Goal: Transaction & Acquisition: Subscribe to service/newsletter

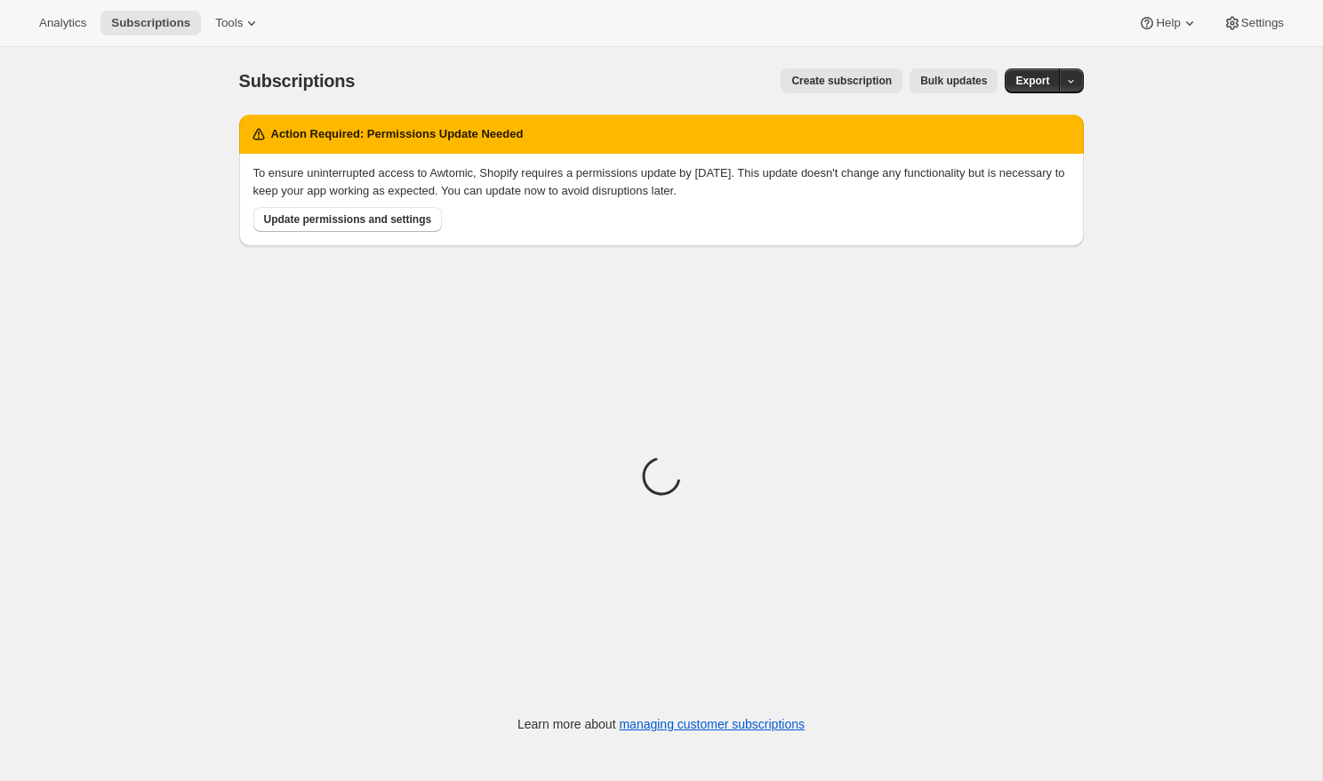
click at [803, 81] on span "Create subscription" at bounding box center [841, 81] width 100 height 14
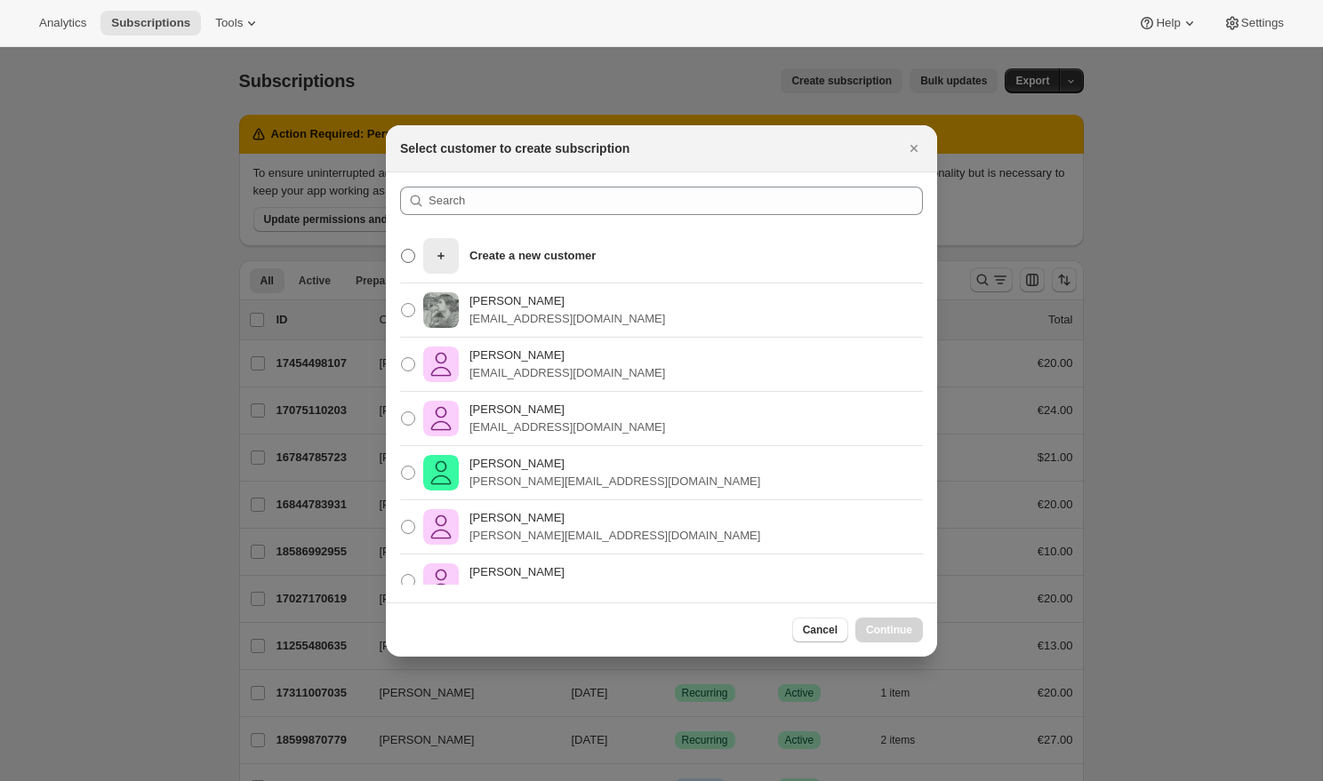
click at [583, 266] on div "Create a new customer" at bounding box center [509, 256] width 172 height 36
click at [402, 250] on input "Create a new customer" at bounding box center [401, 249] width 1 height 1
radio input "true"
click at [880, 622] on button "Continue" at bounding box center [889, 630] width 68 height 25
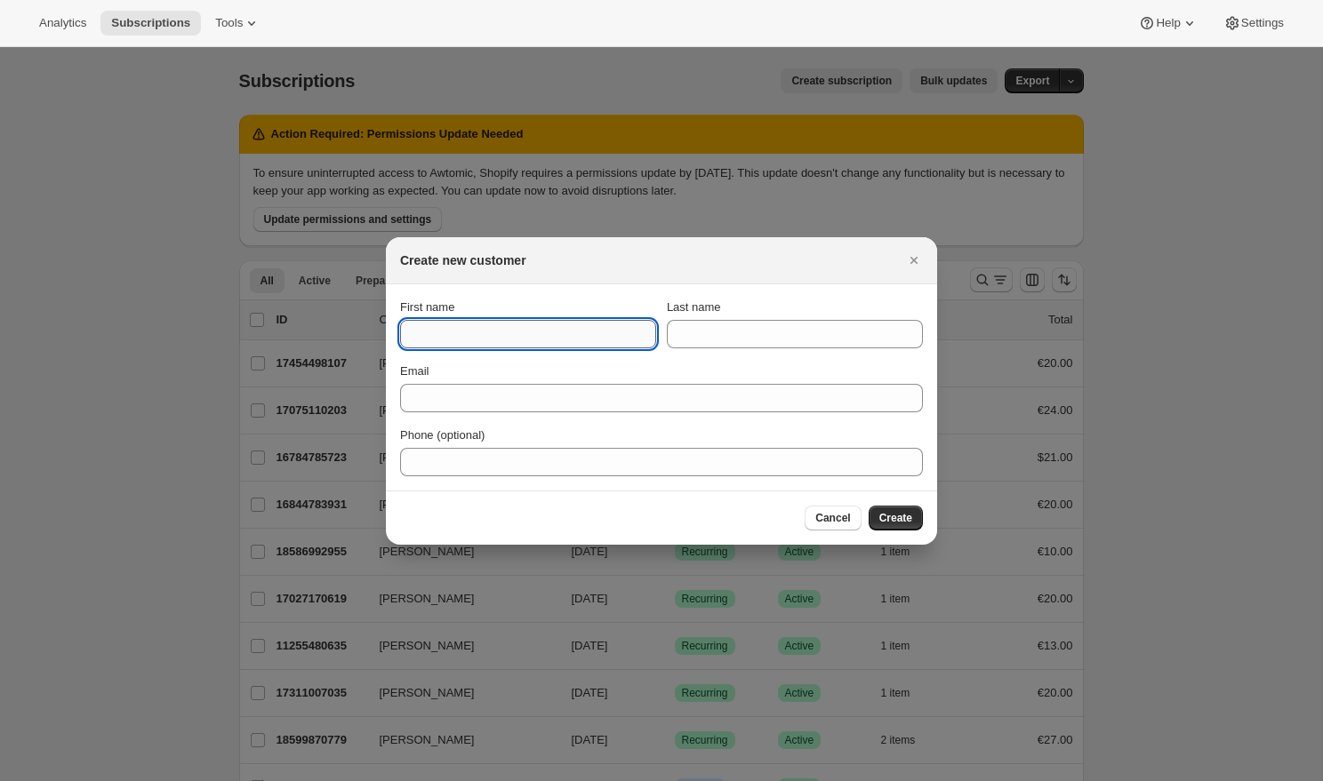
click at [587, 338] on input "First name" at bounding box center [528, 334] width 256 height 28
type input "[PERSON_NAME]"
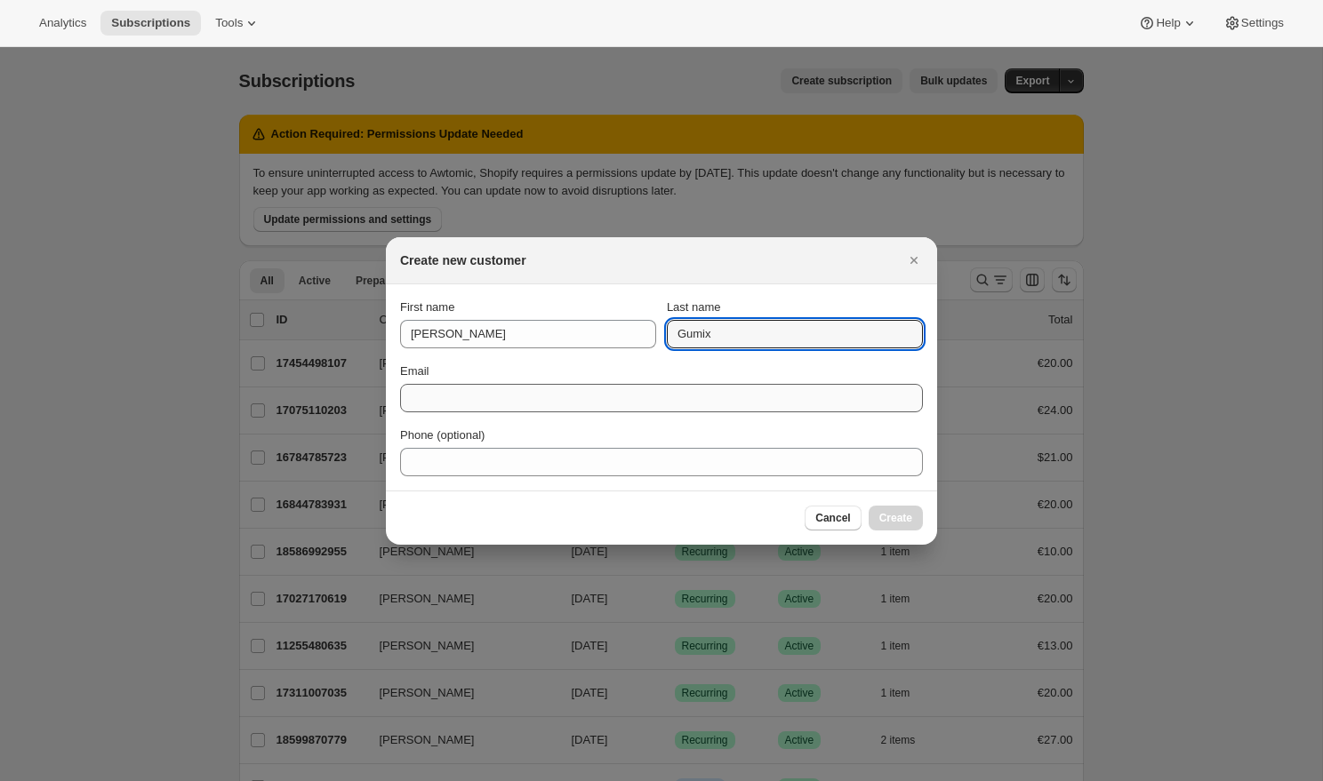
type input "Gumix"
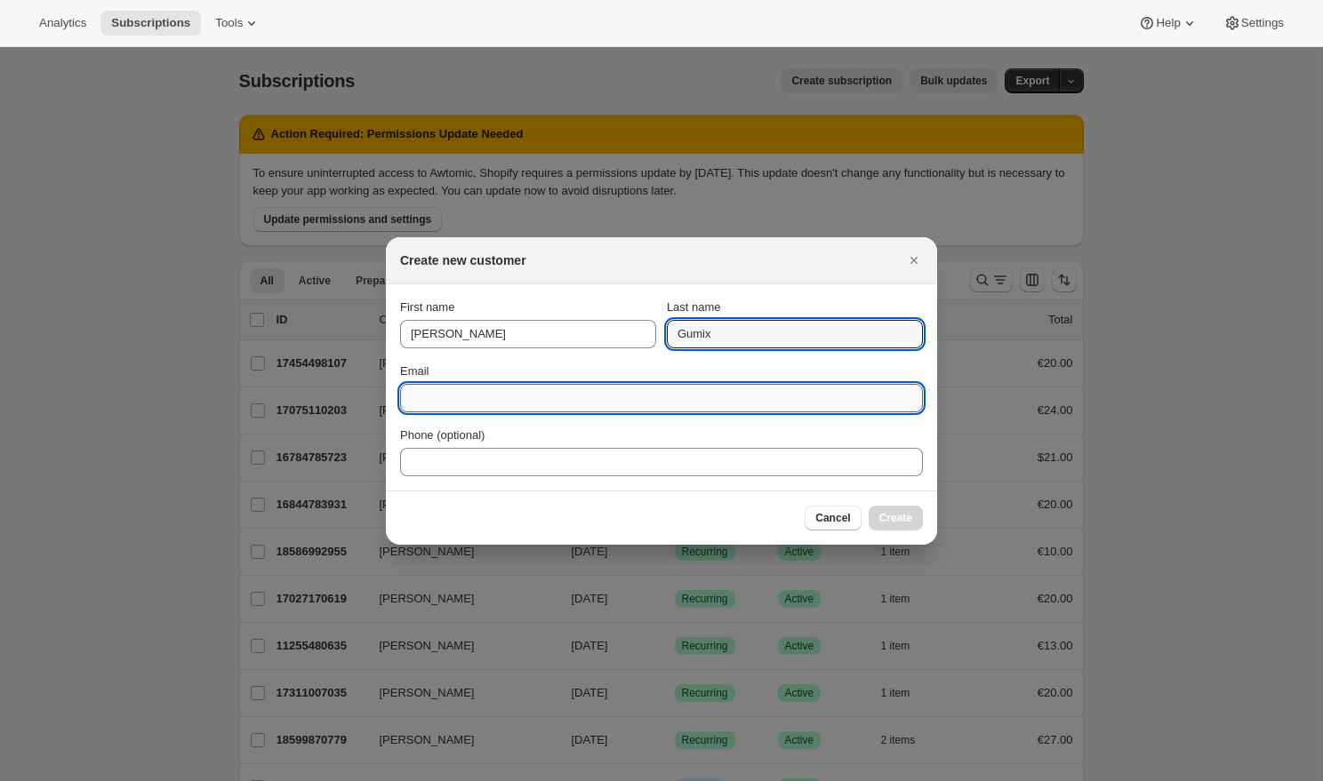
click at [446, 388] on input "Email" at bounding box center [661, 398] width 523 height 28
type input "[PERSON_NAME][EMAIL_ADDRESS][DOMAIN_NAME]"
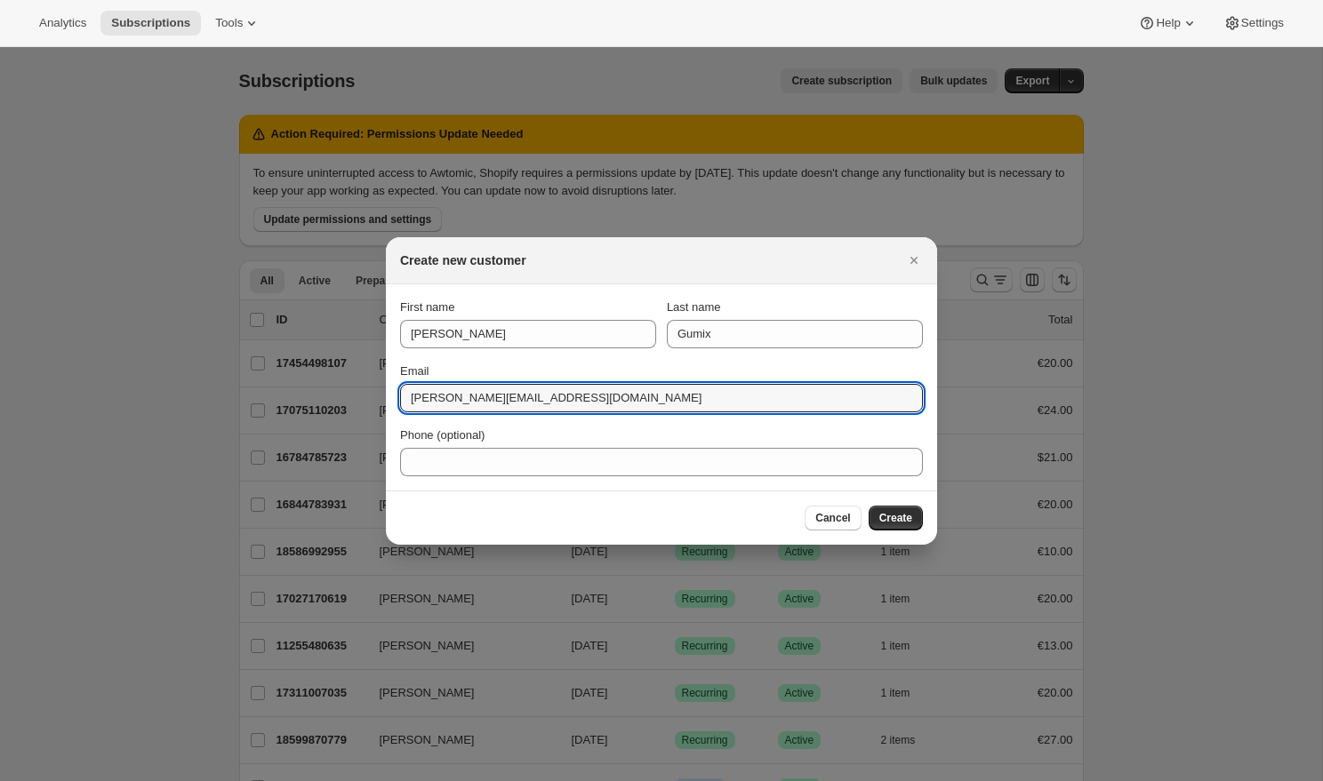
click at [812, 436] on div "Phone (optional)" at bounding box center [661, 436] width 523 height 18
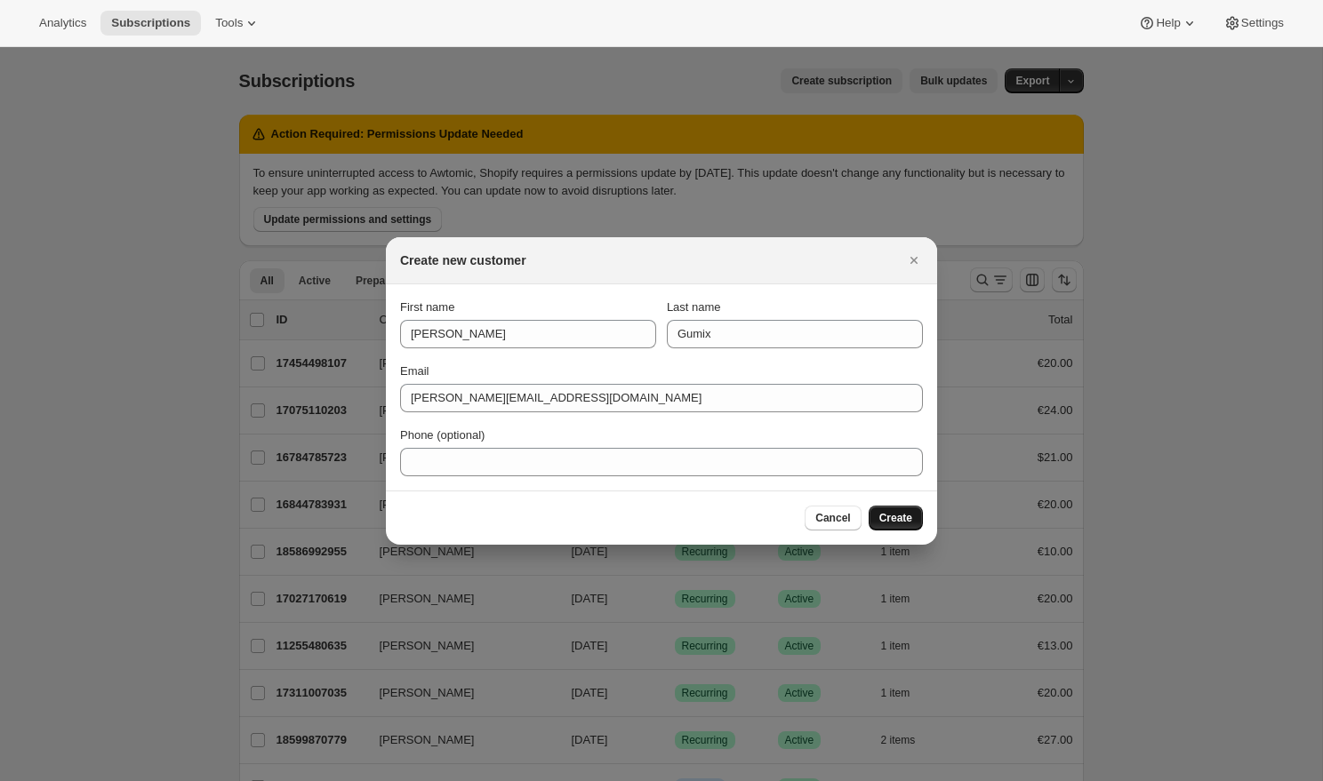
click at [913, 524] on button "Create" at bounding box center [896, 518] width 54 height 25
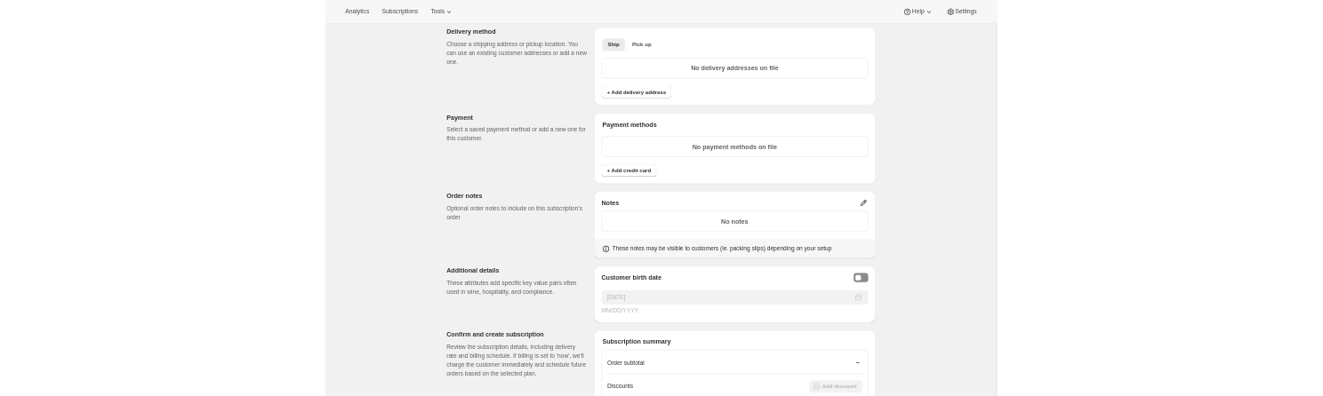
scroll to position [1038, 0]
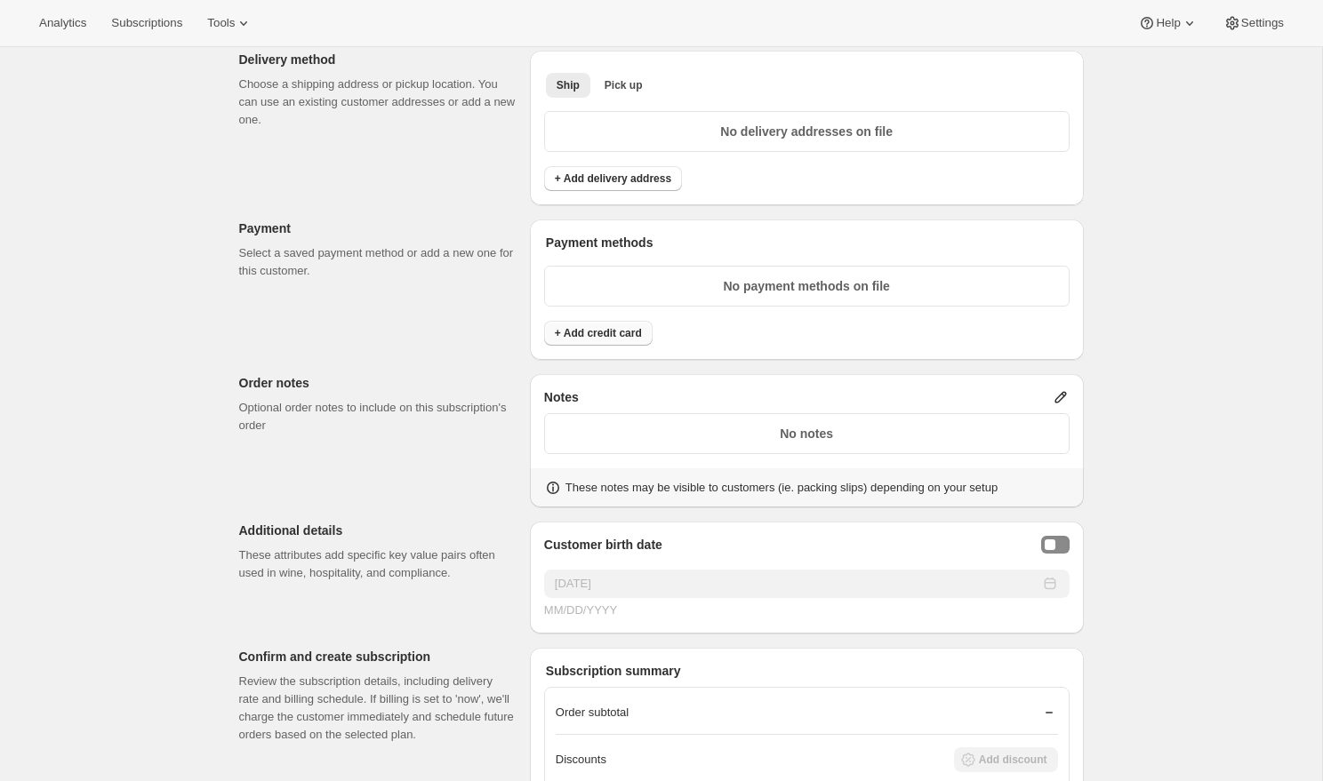
click at [592, 322] on button "+ Add credit card" at bounding box center [598, 333] width 108 height 25
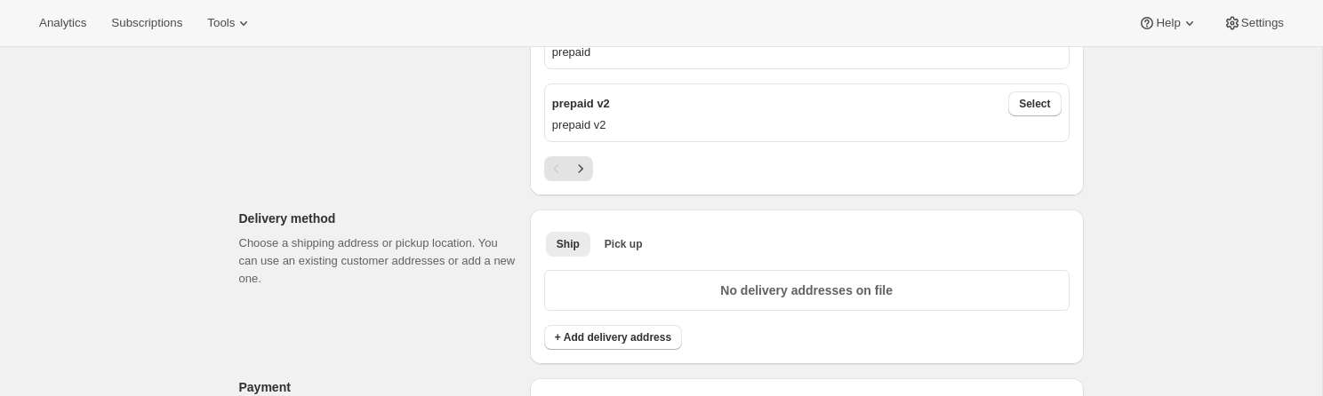
scroll to position [882, 0]
click at [104, 217] on div "Create subscription. This page is ready Create subscription Customer This subsc…" at bounding box center [661, 343] width 1322 height 2357
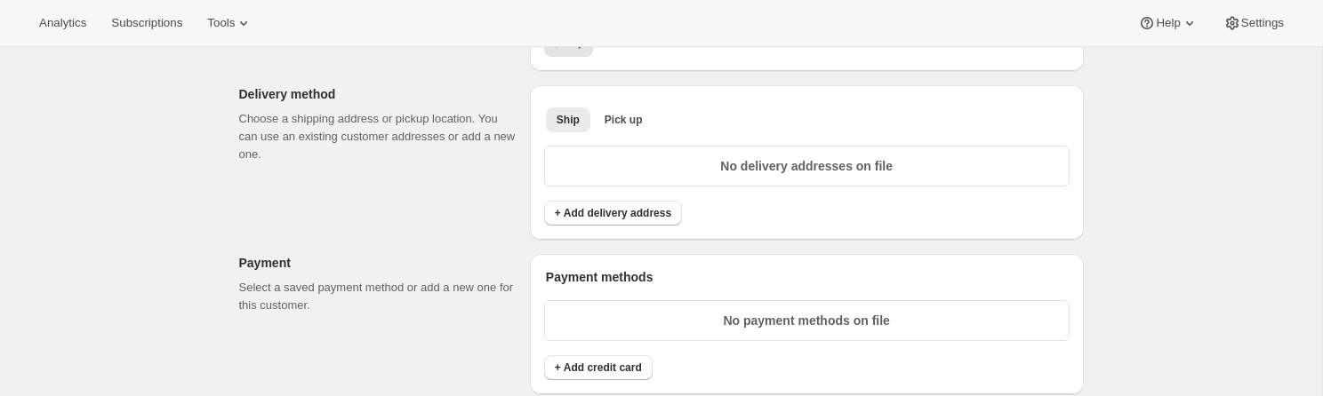
scroll to position [995, 0]
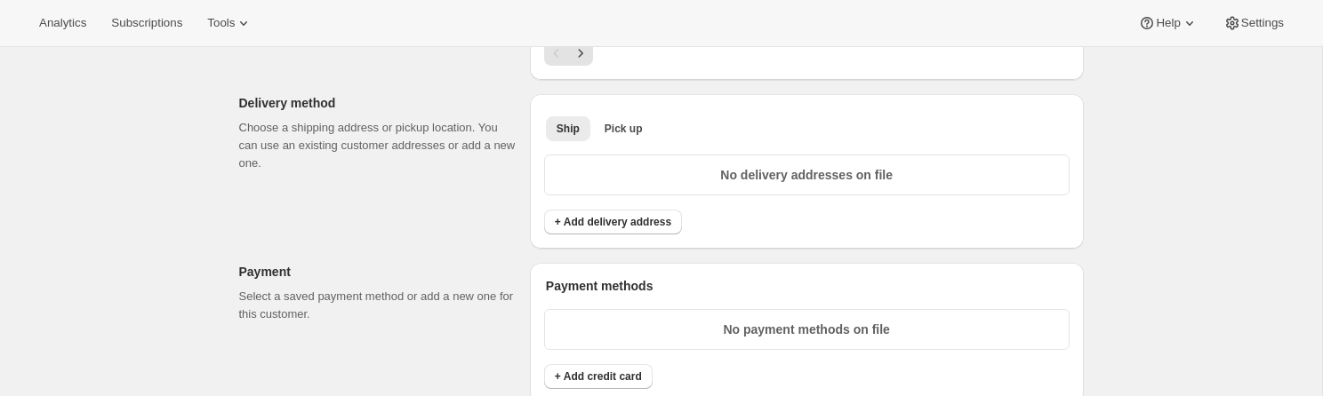
click at [618, 110] on div "Ship Pick up More views Ship Pick up More views" at bounding box center [806, 127] width 525 height 39
click at [614, 125] on span "Pick up" at bounding box center [624, 129] width 38 height 14
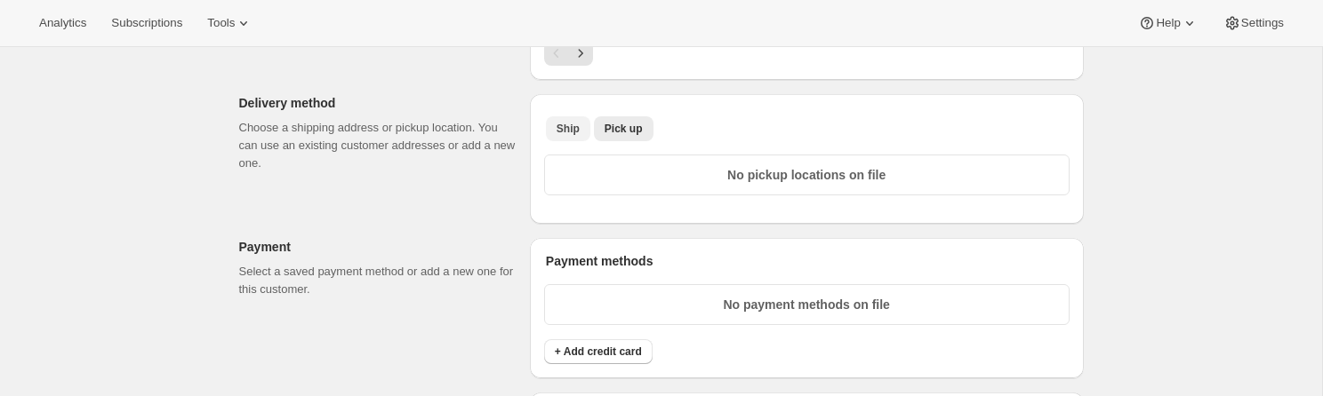
click at [577, 122] on span "Ship" at bounding box center [568, 129] width 23 height 14
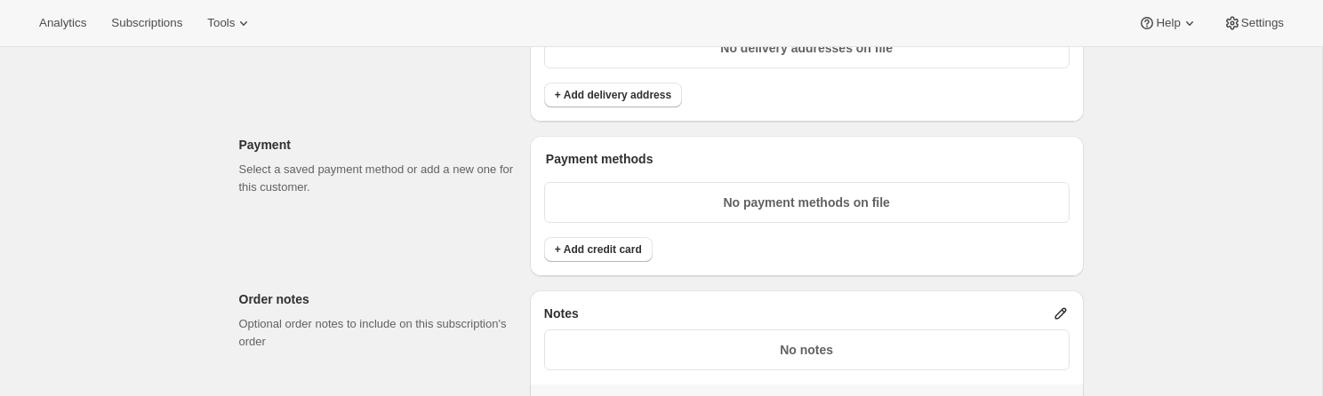
scroll to position [1135, 0]
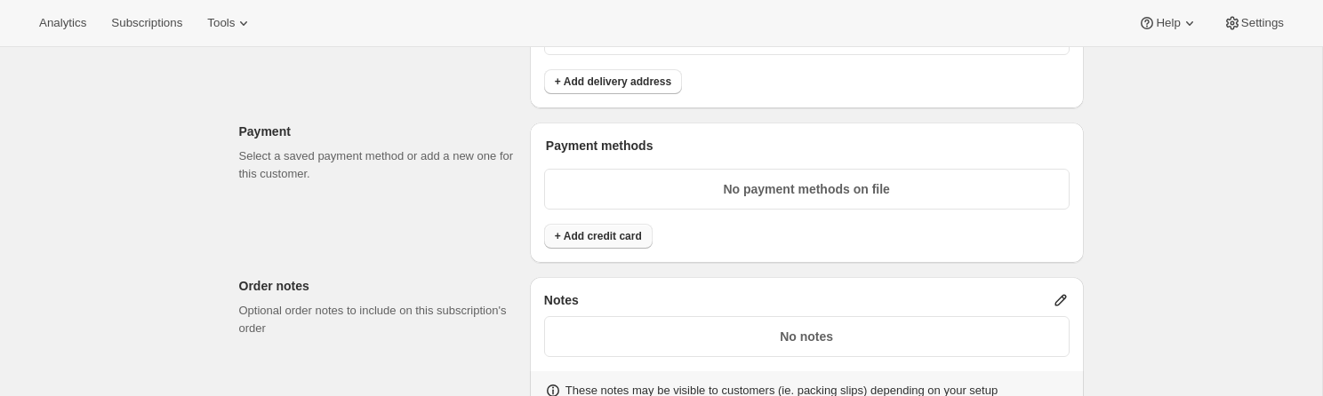
click at [637, 236] on span "+ Add credit card" at bounding box center [598, 236] width 87 height 14
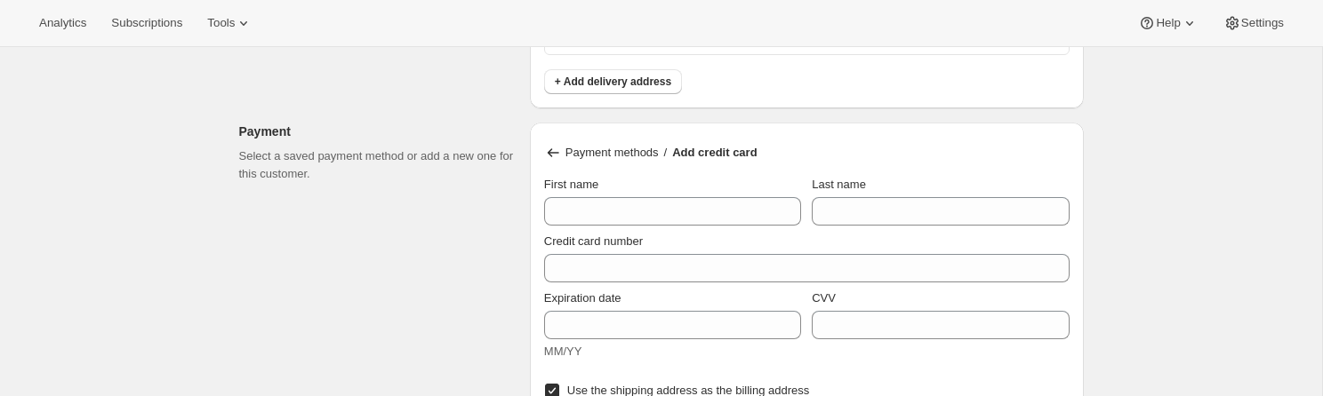
click at [548, 146] on icon at bounding box center [553, 153] width 18 height 18
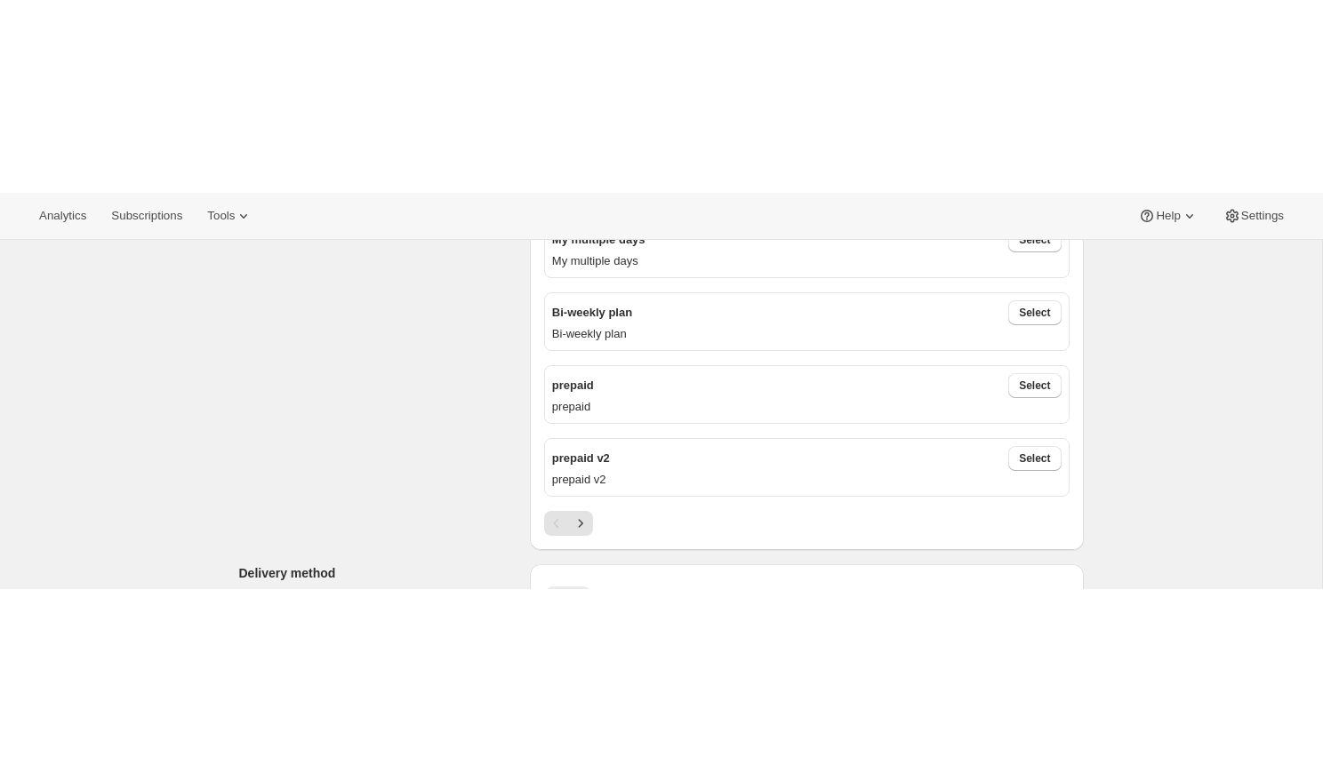
scroll to position [0, 0]
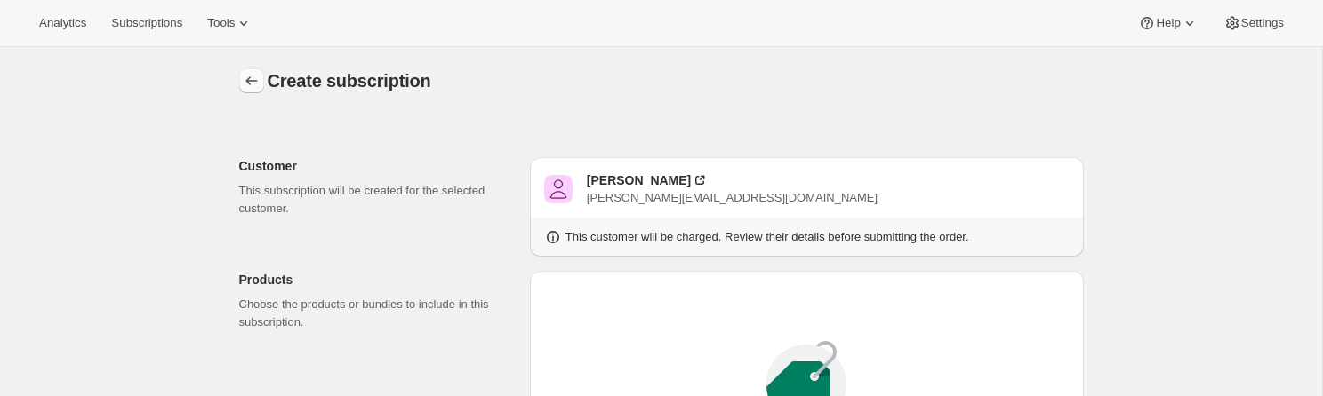
click at [259, 72] on icon "button" at bounding box center [252, 81] width 18 height 18
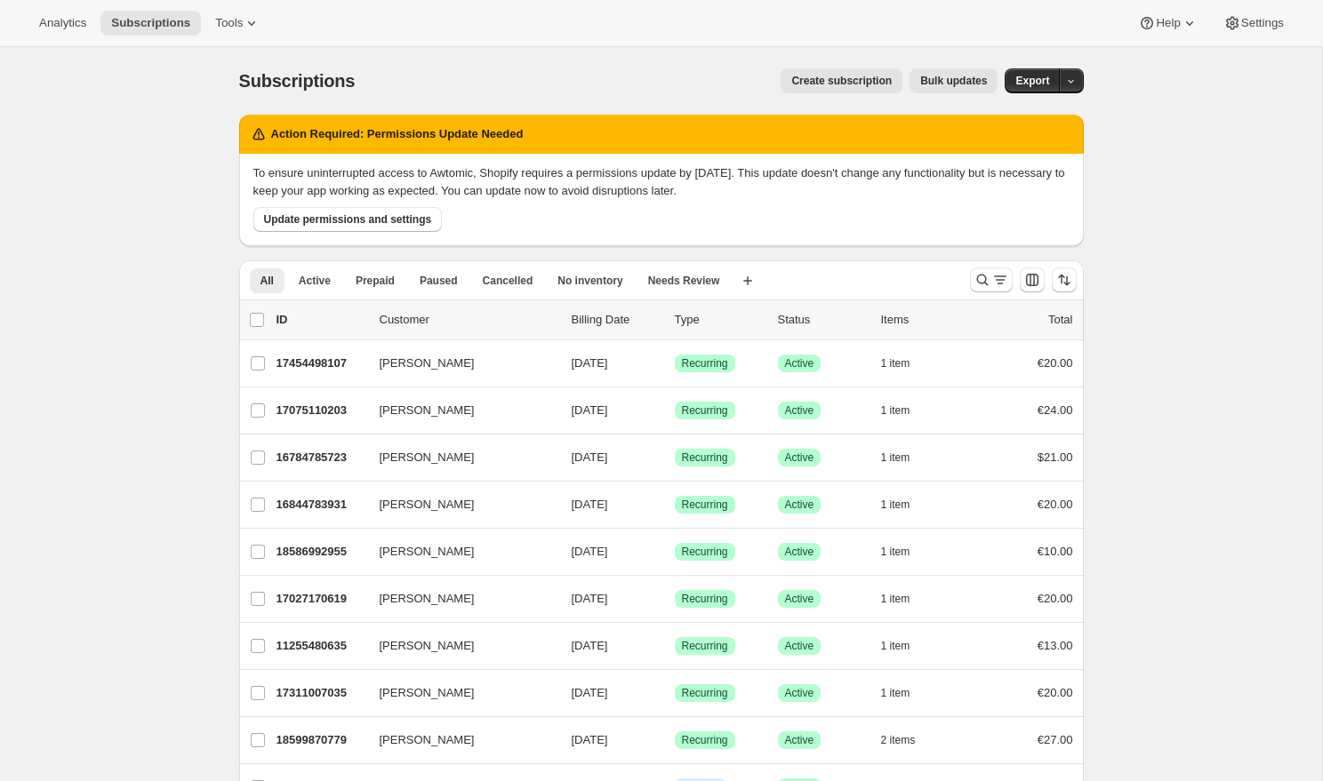
click at [850, 77] on span "Create subscription" at bounding box center [841, 81] width 100 height 14
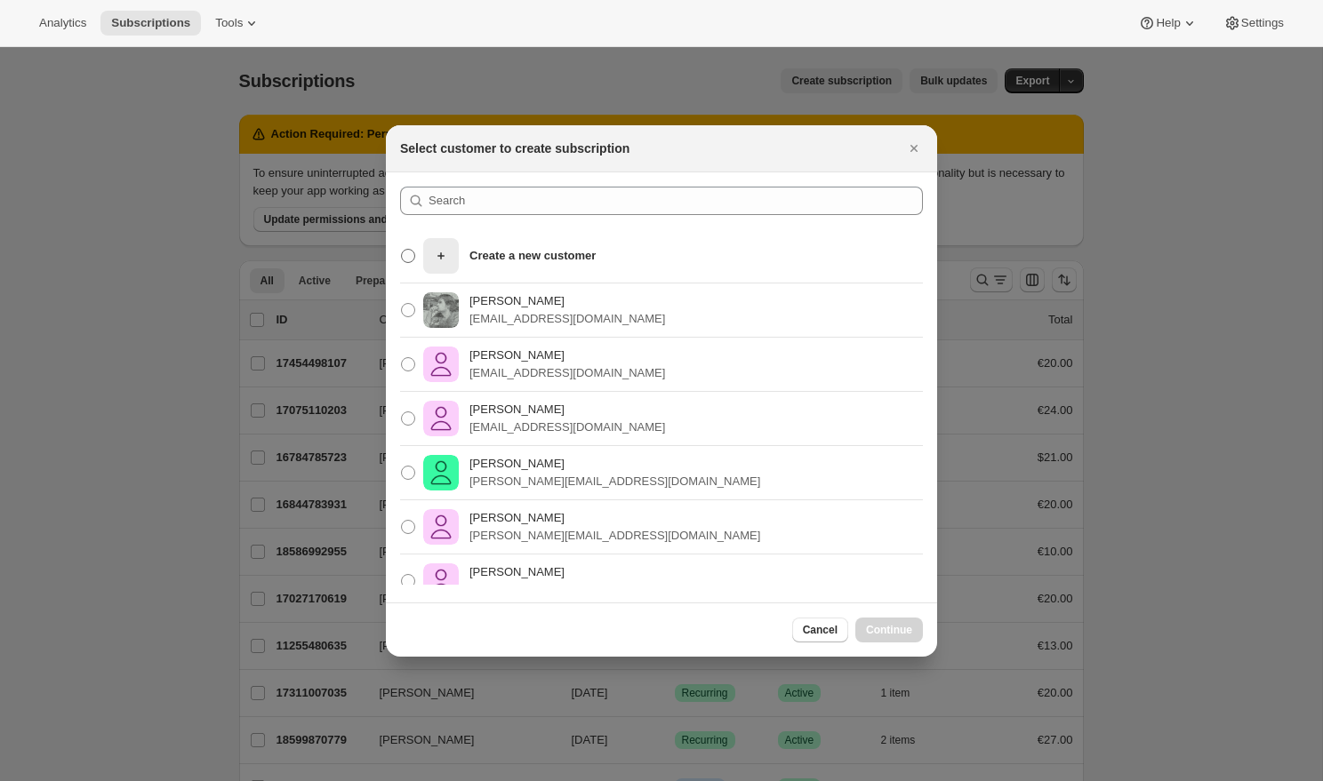
click at [549, 256] on p "Create a new customer" at bounding box center [532, 256] width 126 height 18
click at [402, 250] on input "Create a new customer" at bounding box center [401, 249] width 1 height 1
radio input "true"
click at [720, 396] on div "Pablo Gumilla pablo.gumilla+shoes@gmail.com" at bounding box center [661, 419] width 551 height 54
click at [412, 396] on span ":r17:" at bounding box center [408, 419] width 14 height 14
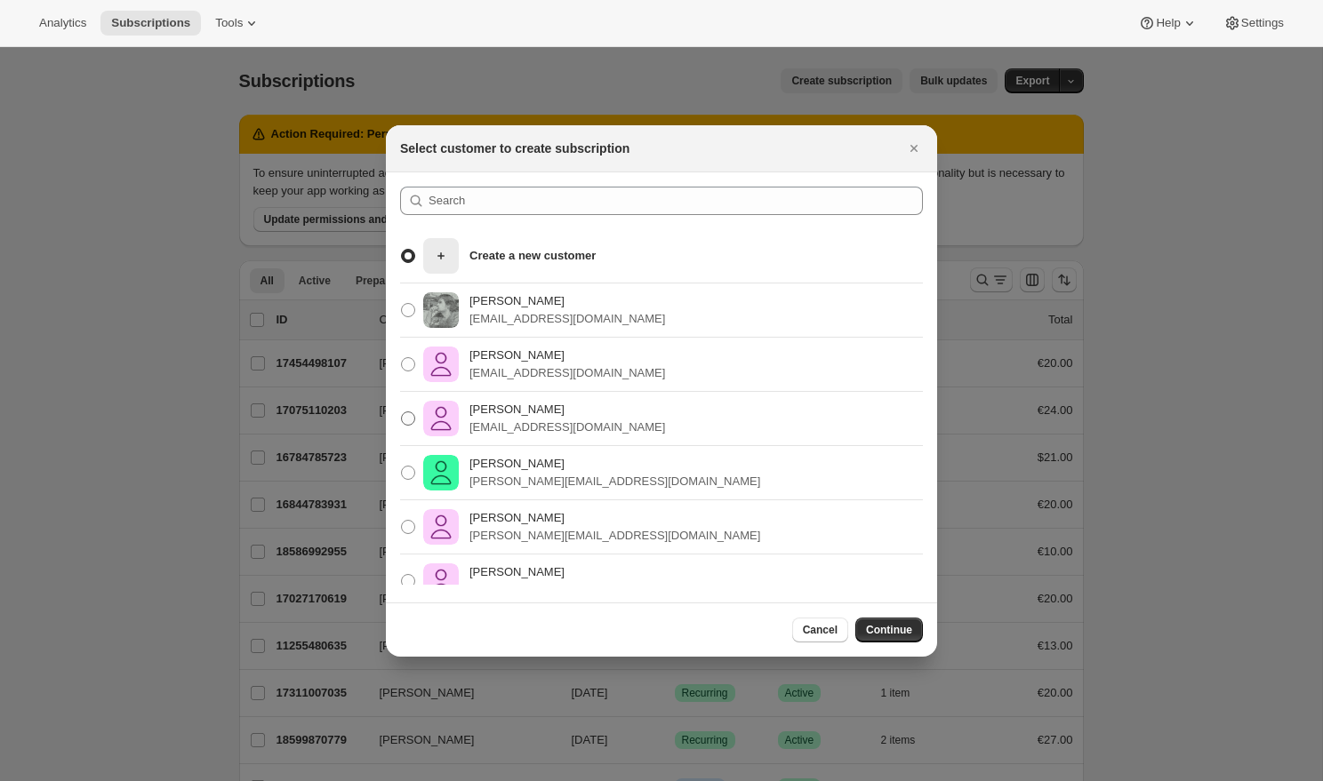
click at [402, 396] on input "Pablo Gumilla pablo.gumilla+shoes@gmail.com" at bounding box center [401, 412] width 1 height 1
radio input "true"
radio input "false"
click at [878, 396] on span "Continue" at bounding box center [889, 630] width 46 height 14
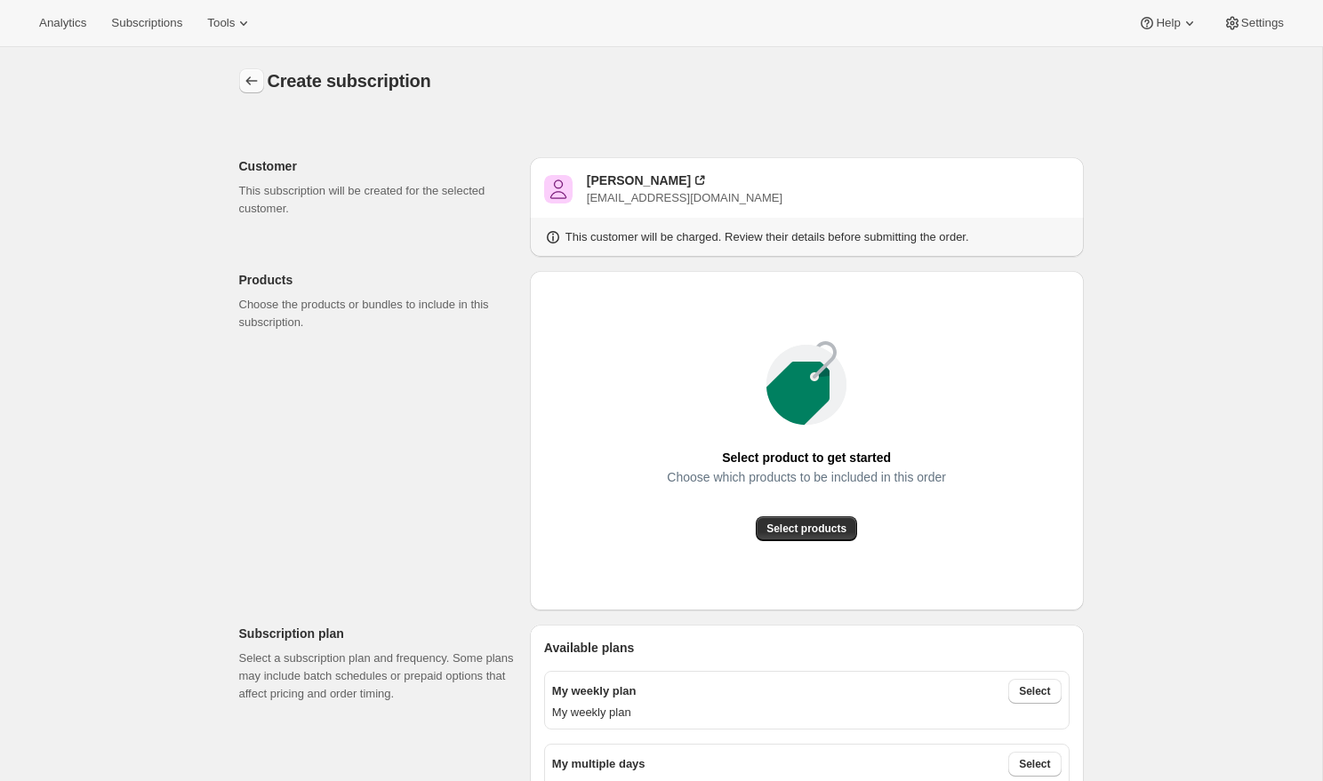
click at [252, 76] on icon "button" at bounding box center [252, 81] width 18 height 18
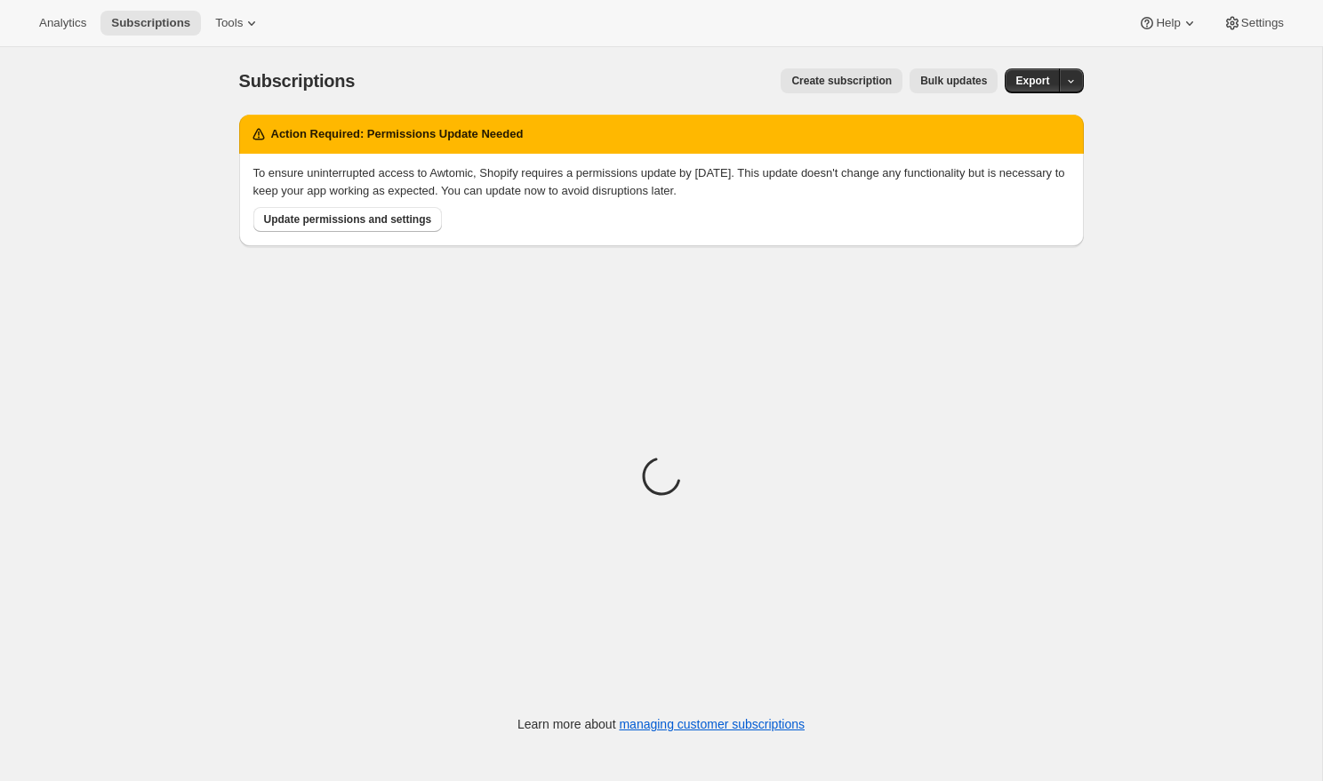
click at [811, 87] on span "Create subscription" at bounding box center [841, 81] width 100 height 14
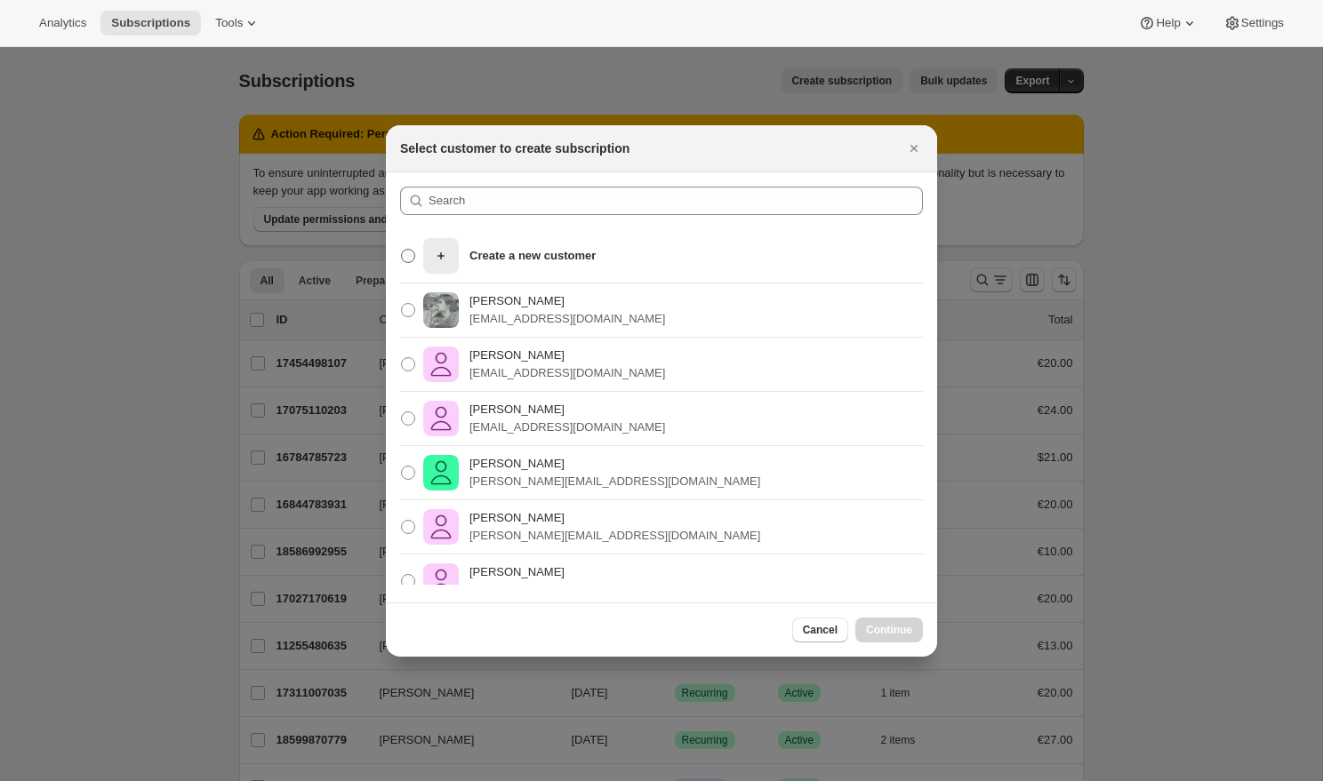
click at [574, 254] on p "Create a new customer" at bounding box center [532, 256] width 126 height 18
click at [402, 250] on input "Create a new customer" at bounding box center [401, 249] width 1 height 1
radio input "true"
drag, startPoint x: 474, startPoint y: 428, endPoint x: 650, endPoint y: 429, distance: 176.0
click at [650, 396] on div "Pablo Gumilla pablo.gumilla+shoes@gmail.com" at bounding box center [661, 419] width 551 height 54
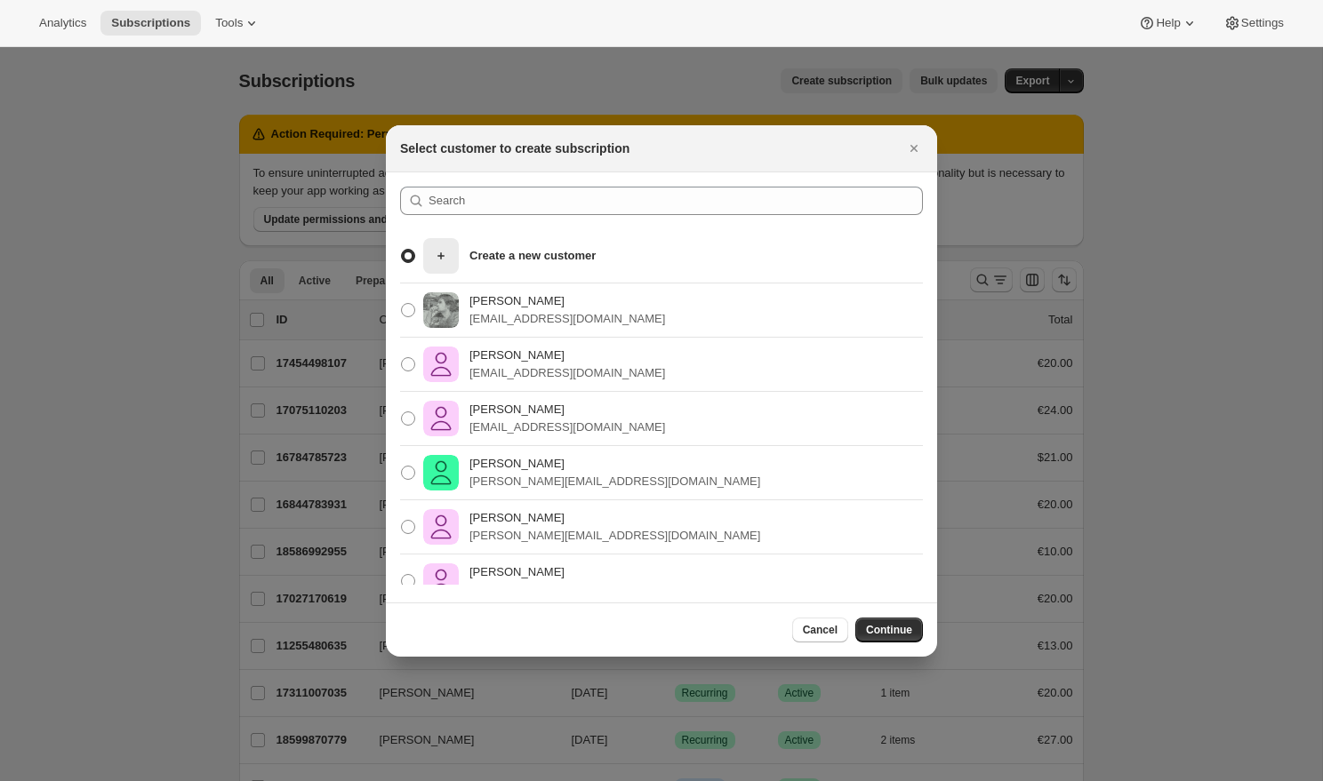
copy p "ablo.gumilla+shoes@gmail.com"
click at [509, 396] on p "[EMAIL_ADDRESS][DOMAIN_NAME]" at bounding box center [567, 428] width 196 height 18
click at [402, 396] on input "Pablo Gumilla pablo.gumilla+shoes@gmail.com" at bounding box center [401, 412] width 1 height 1
radio input "true"
drag, startPoint x: 471, startPoint y: 428, endPoint x: 707, endPoint y: 446, distance: 236.3
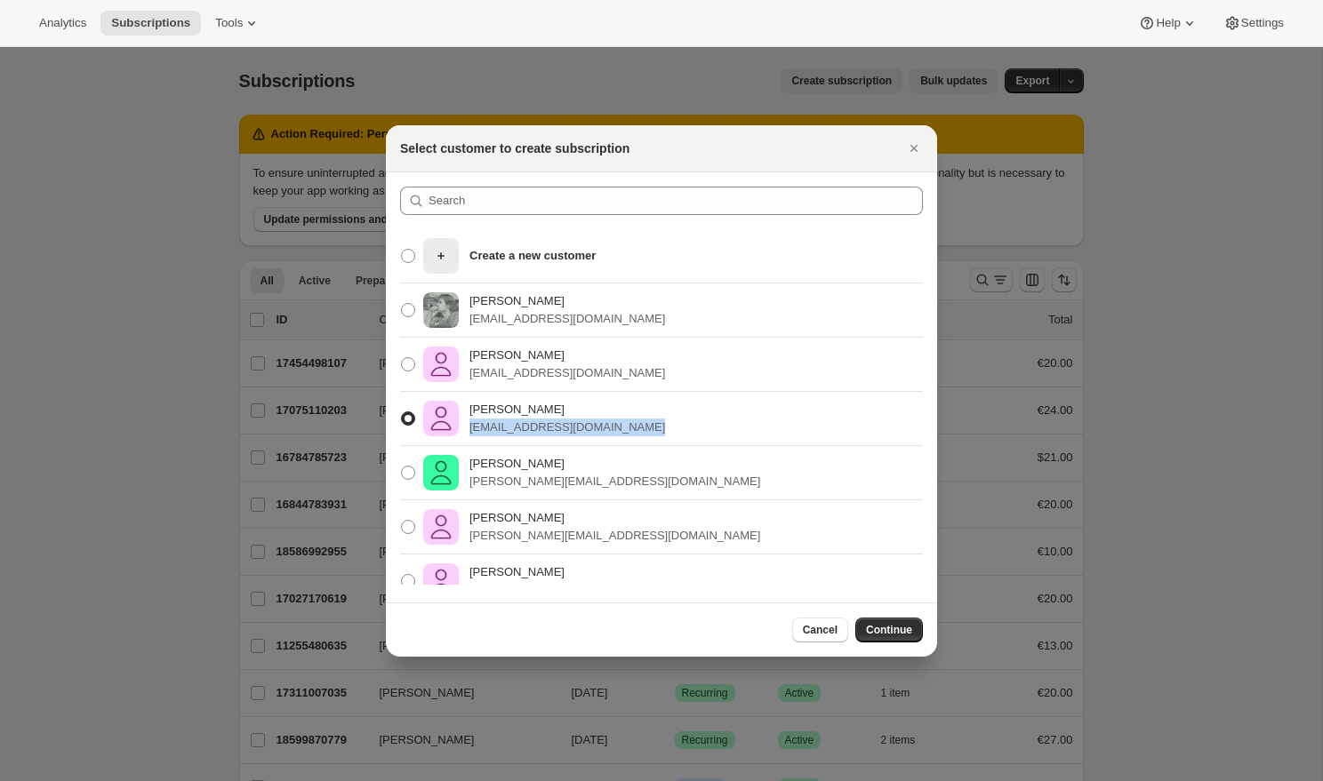
click at [707, 396] on div "Create a new customer Pablo Gumilla pablo.gumilla@gmail.com Pablo Gumilla pablo…" at bounding box center [661, 407] width 523 height 356
copy p "[EMAIL_ADDRESS][DOMAIN_NAME]"
click at [504, 262] on p "Create a new customer" at bounding box center [532, 256] width 126 height 18
click at [402, 250] on input "Create a new customer" at bounding box center [401, 249] width 1 height 1
radio input "true"
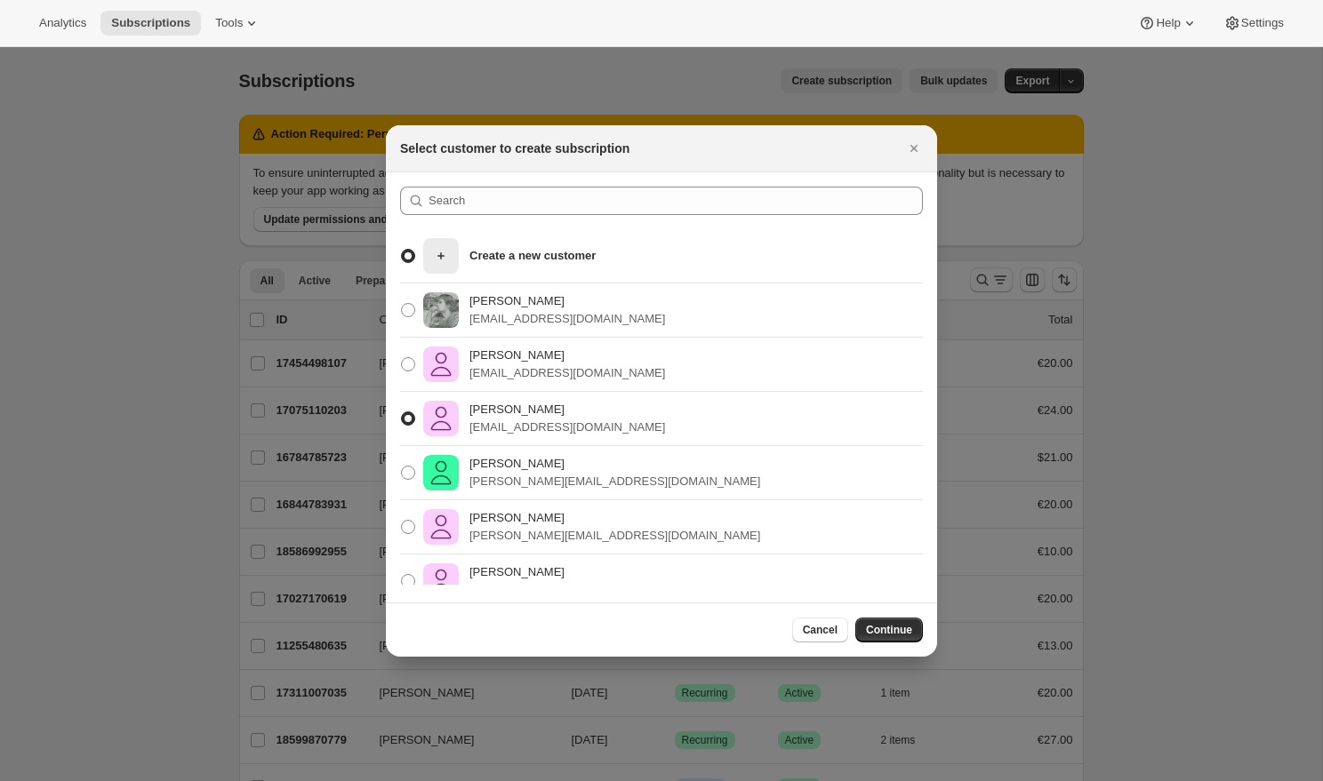
radio input "false"
click at [873, 396] on span "Continue" at bounding box center [889, 630] width 46 height 14
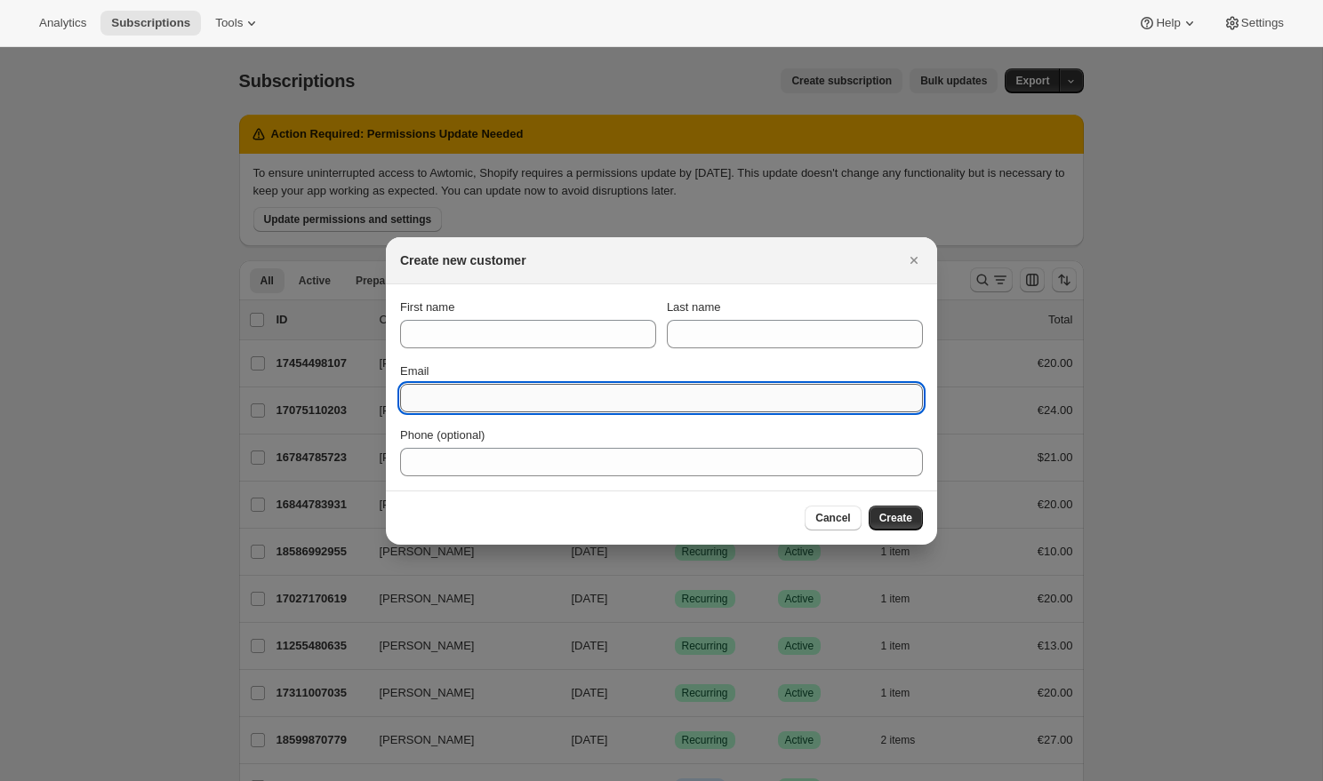
click at [604, 389] on input "Email" at bounding box center [661, 398] width 523 height 28
paste input "[EMAIL_ADDRESS][DOMAIN_NAME]"
type input "[EMAIL_ADDRESS][DOMAIN_NAME]"
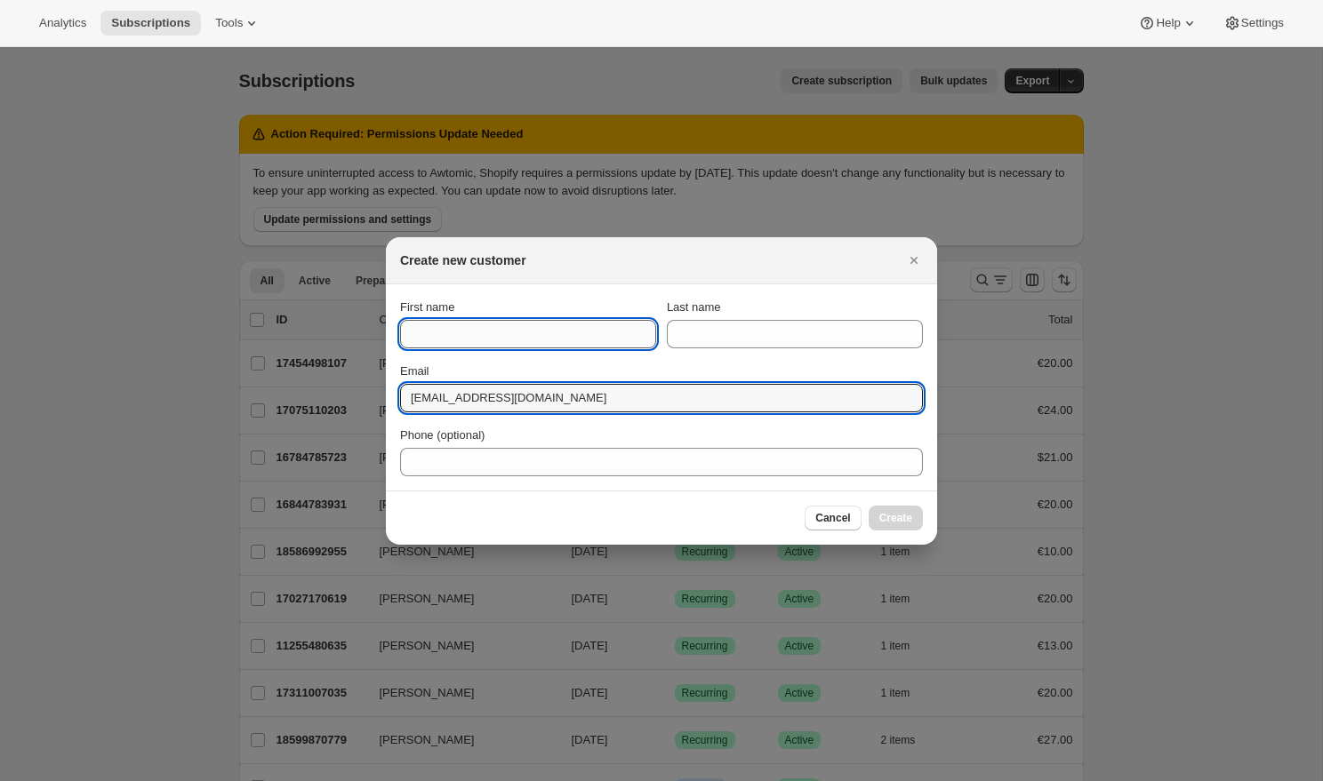
click at [580, 326] on input "First name" at bounding box center [528, 334] width 256 height 28
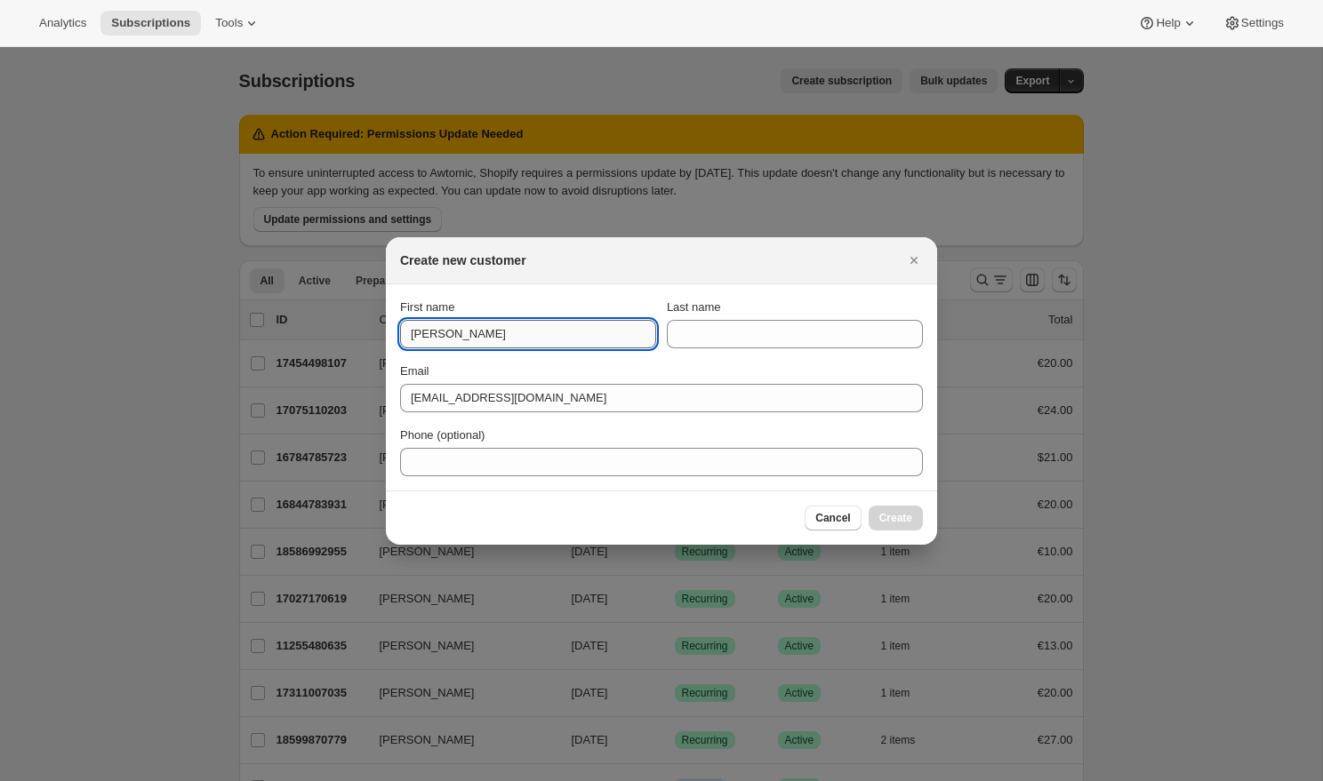
type input "[PERSON_NAME]"
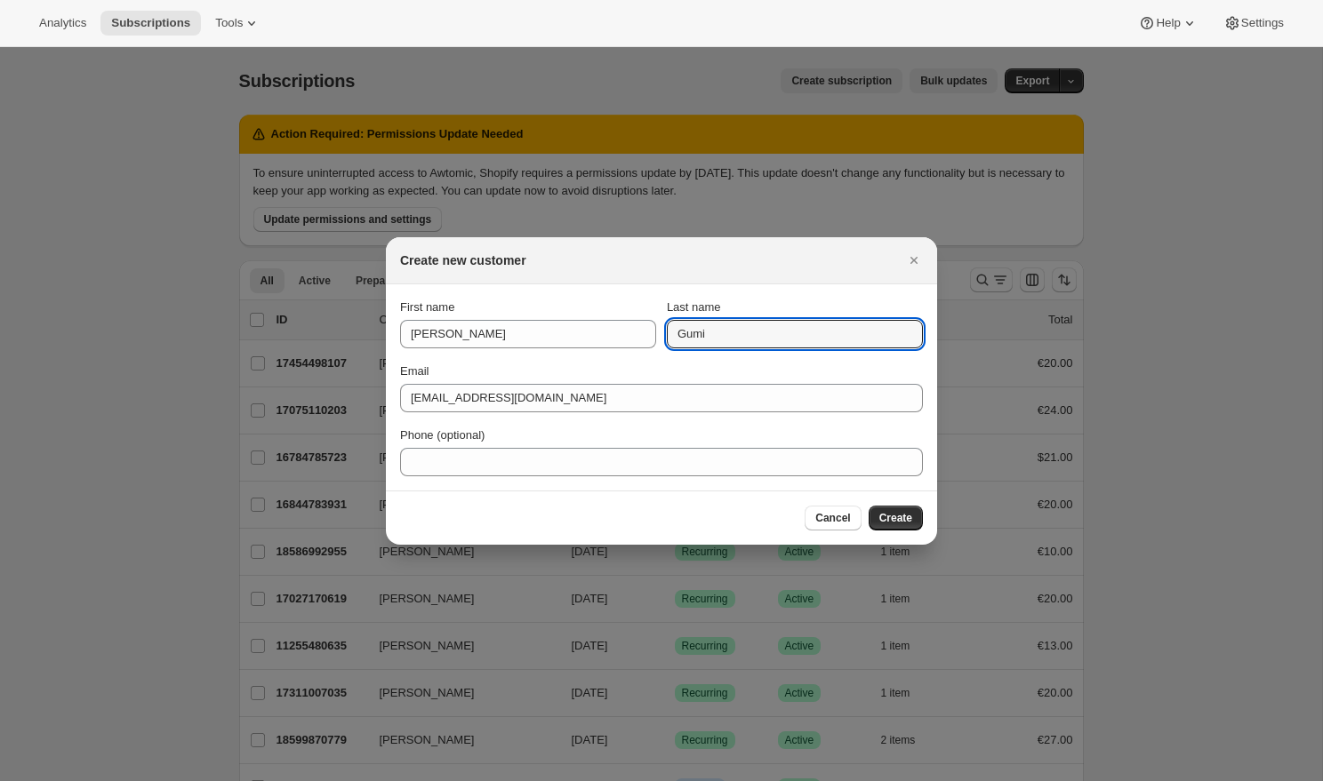
type input "Gumi"
click at [525, 296] on section "First name Pablo Last name Gumi Email pablo.gumilla+shoes@gmail.com Phone (opti…" at bounding box center [661, 387] width 551 height 206
click at [892, 396] on span "Create" at bounding box center [895, 518] width 33 height 14
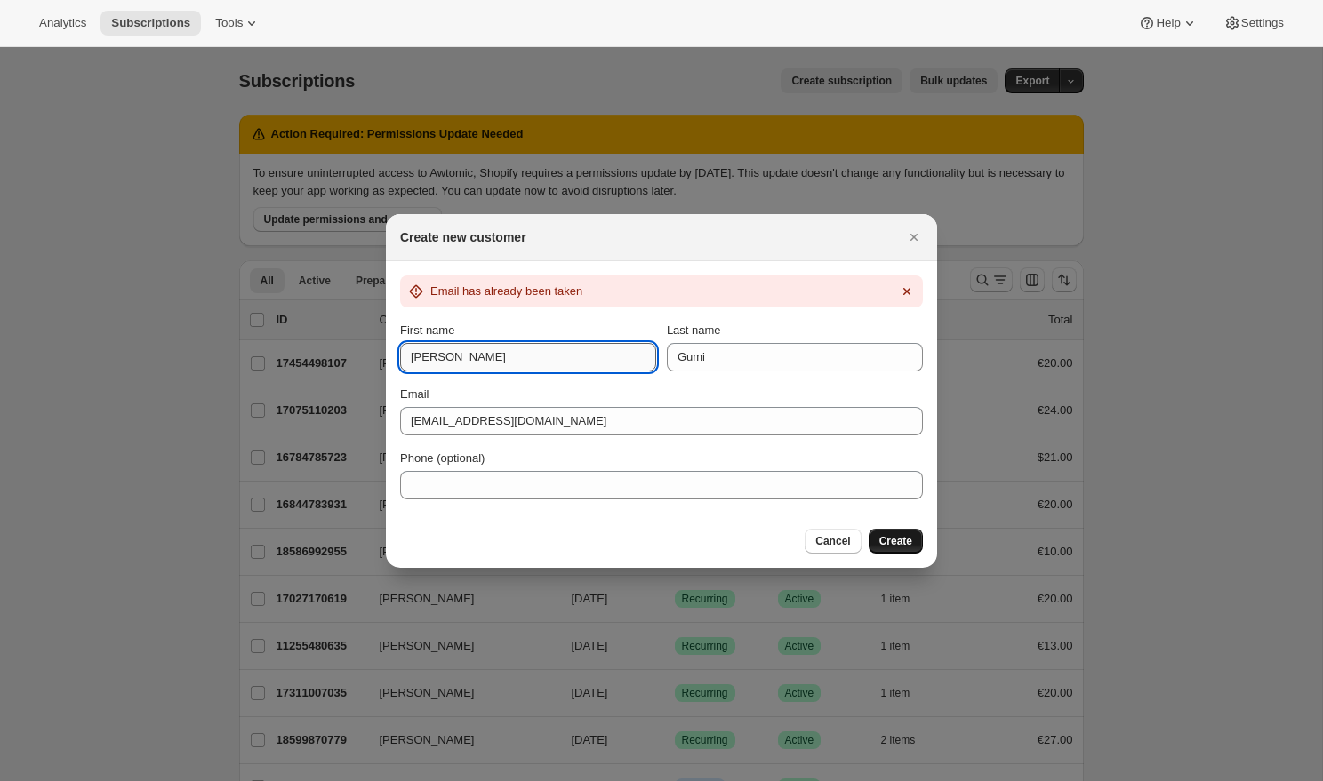
click at [641, 360] on input "[PERSON_NAME]" at bounding box center [528, 357] width 256 height 28
click at [781, 316] on div "Email has already been taken" at bounding box center [661, 299] width 523 height 46
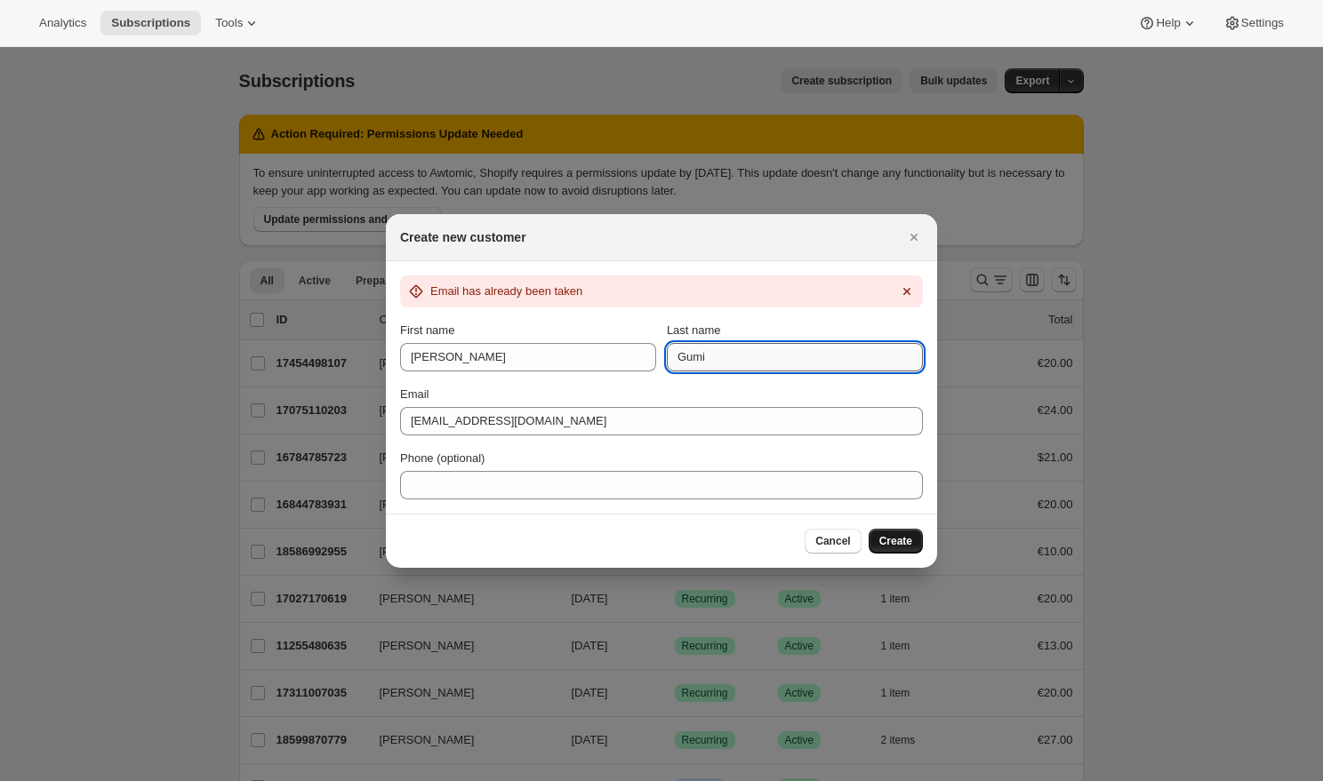
click at [775, 349] on input "Gumi" at bounding box center [795, 357] width 256 height 28
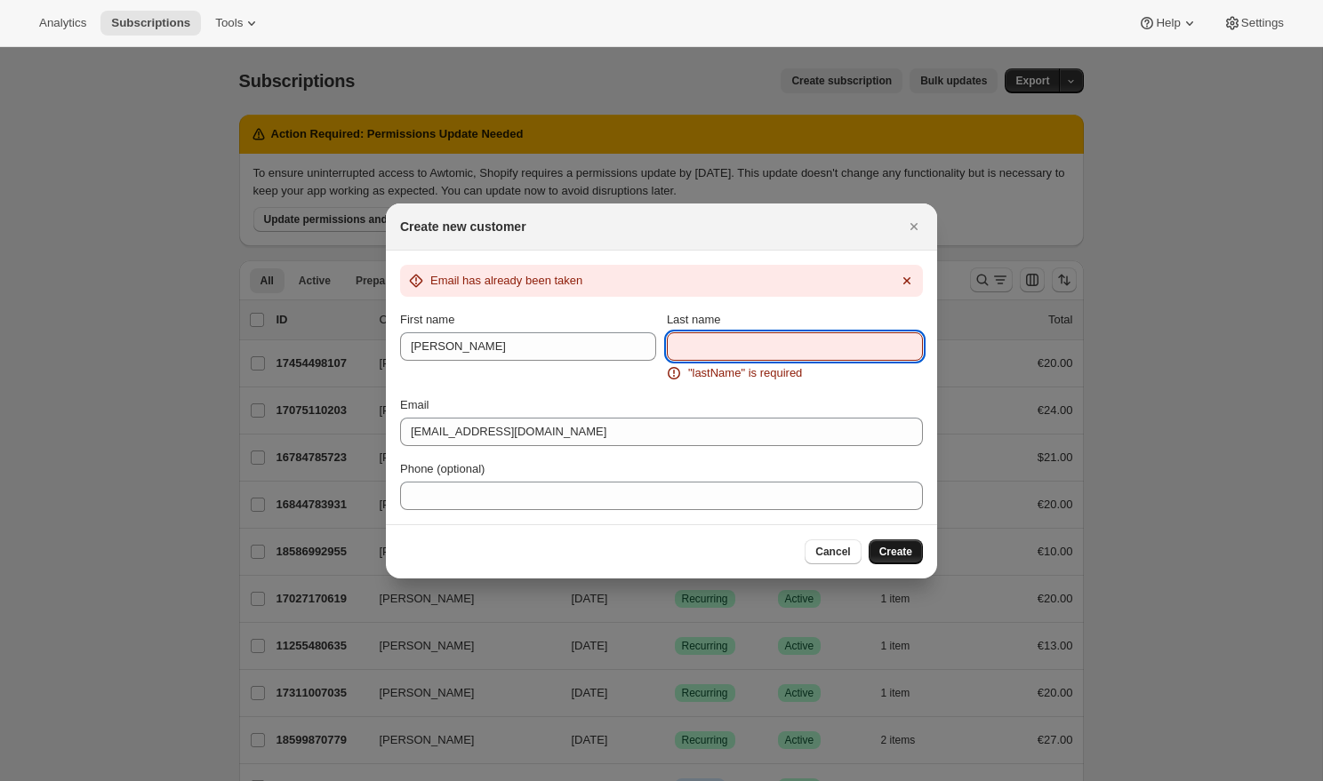
click at [606, 331] on div "First name Pablo" at bounding box center [528, 336] width 256 height 50
click at [606, 330] on div "First name Pablo" at bounding box center [528, 336] width 256 height 50
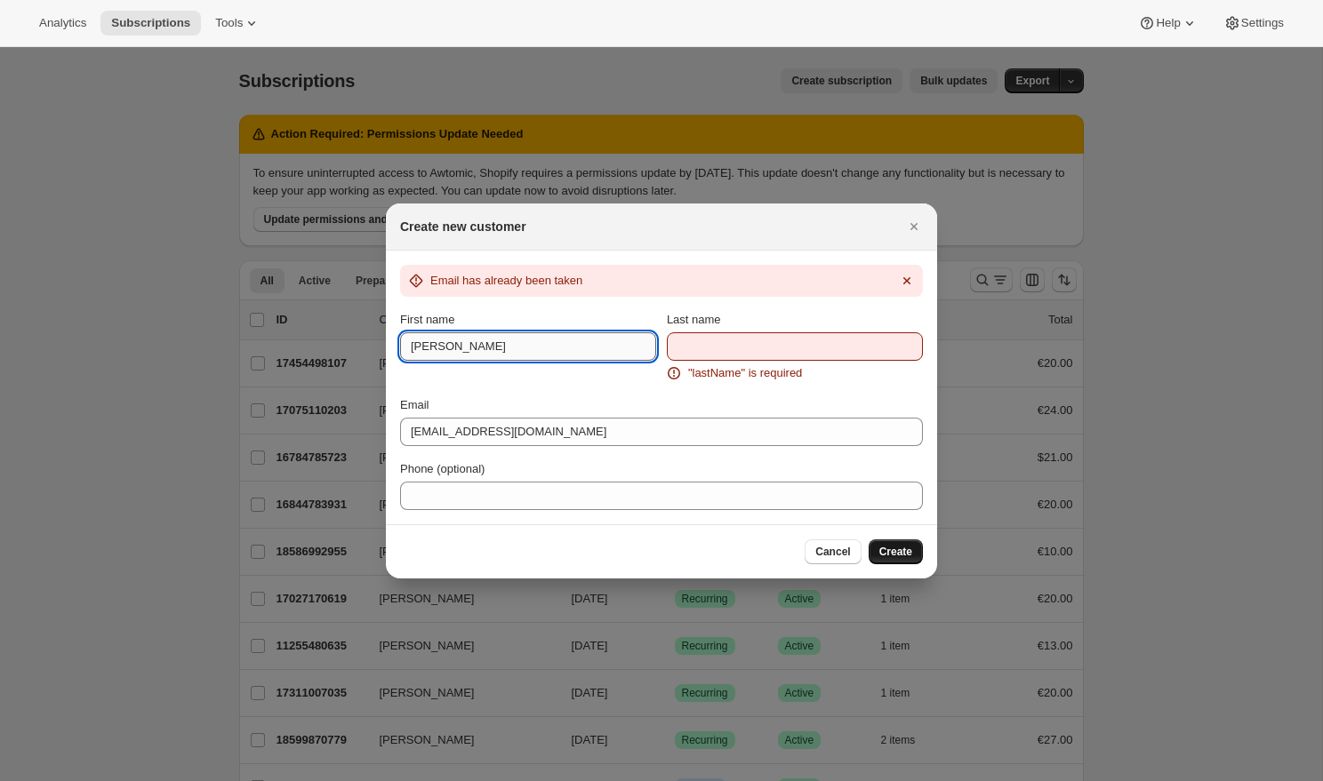
click at [604, 340] on input "[PERSON_NAME]" at bounding box center [528, 346] width 256 height 28
click at [587, 307] on div "Email has already been taken" at bounding box center [661, 288] width 523 height 46
